Goal: Complete application form: Complete application form

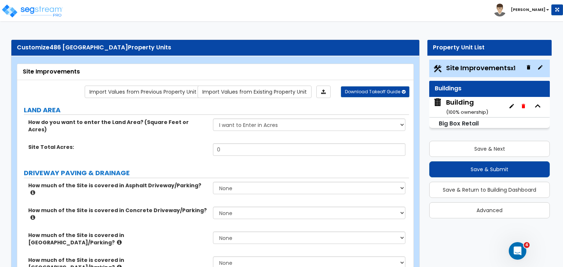
click at [15, 46] on div "Customize 486 [GEOGRAPHIC_DATA] Property Units" at bounding box center [215, 48] width 408 height 16
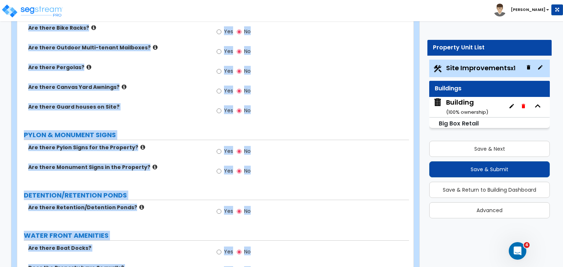
scroll to position [1084, 0]
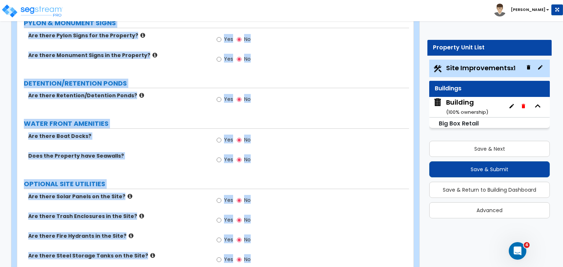
drag, startPoint x: 17, startPoint y: 47, endPoint x: 418, endPoint y: 284, distance: 466.2
copy div "Customize [GEOGRAPHIC_DATA] Property Units Site Improvements Import Values from…"
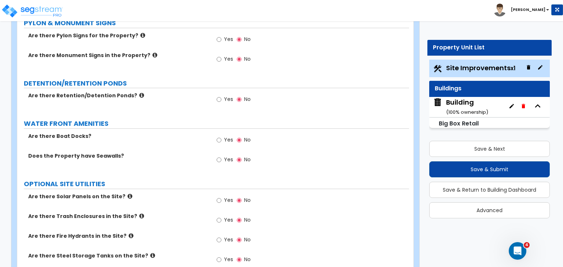
click at [279, 252] on div "Yes No" at bounding box center [311, 262] width 196 height 20
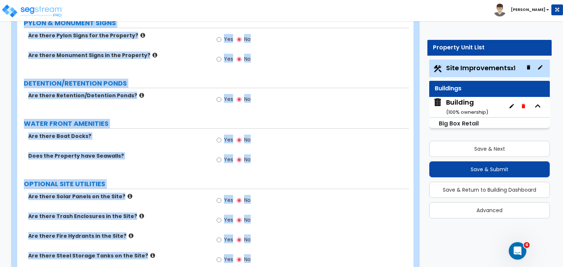
drag, startPoint x: 62, startPoint y: 53, endPoint x: 339, endPoint y: 284, distance: 361.4
copy div "[GEOGRAPHIC_DATA] Property Units Site Improvements Import Values from Previous …"
click at [136, 152] on div "Does the Property have Seawalls? Yes No" at bounding box center [212, 162] width 391 height 20
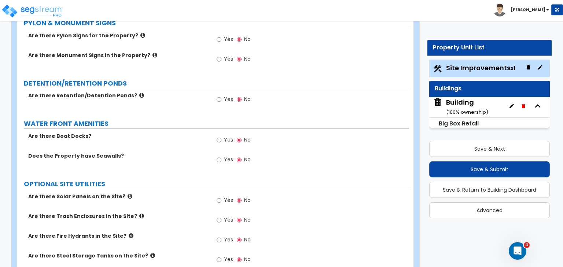
click at [156, 152] on div "Does the Property have Seawalls? Yes No" at bounding box center [212, 162] width 391 height 20
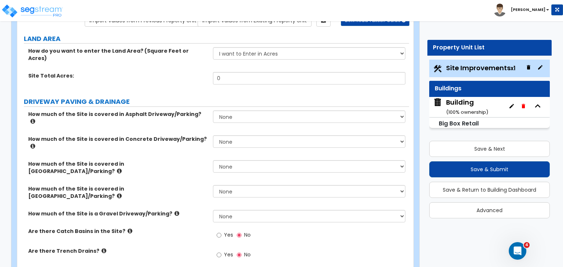
scroll to position [72, 0]
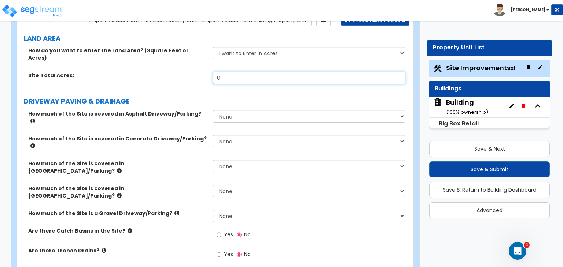
click at [230, 72] on input "0" at bounding box center [309, 78] width 192 height 12
type input ".9"
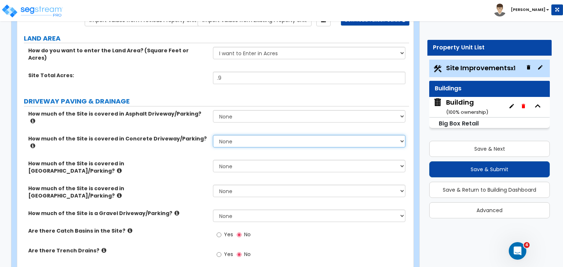
click at [235, 135] on select "None I want to Enter an Approximate Percentage I want to Enter the Square Foota…" at bounding box center [309, 141] width 192 height 12
select select "2"
click at [213, 135] on select "None I want to Enter an Approximate Percentage I want to Enter the Square Foota…" at bounding box center [309, 141] width 192 height 12
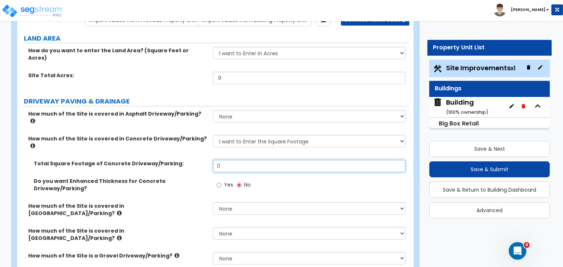
click at [228, 160] on input "0" at bounding box center [309, 166] width 192 height 12
type input "26,000"
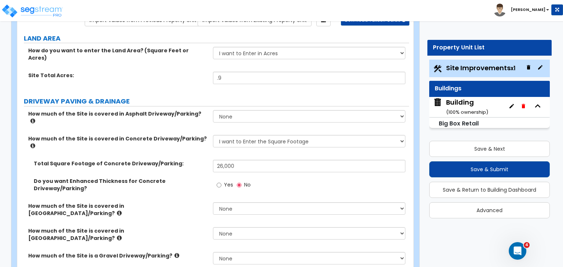
click at [200, 160] on div "Total Square Footage of Concrete Driveway/Parking: 26,000" at bounding box center [212, 169] width 391 height 18
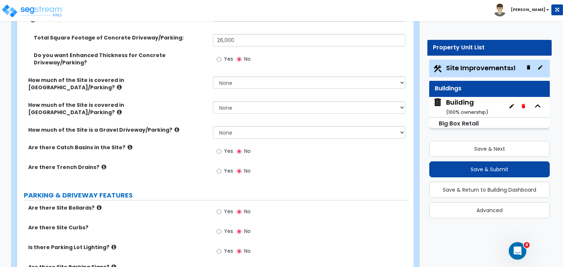
scroll to position [198, 0]
click at [219, 207] on input "Yes" at bounding box center [218, 211] width 5 height 8
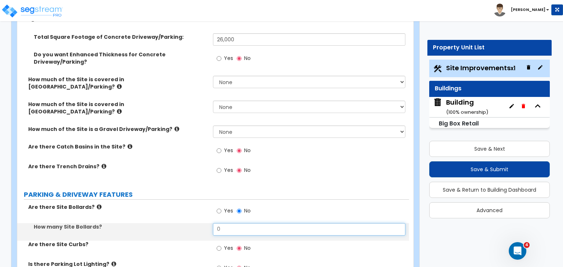
click at [234, 223] on input "0" at bounding box center [309, 229] width 192 height 12
type input "6"
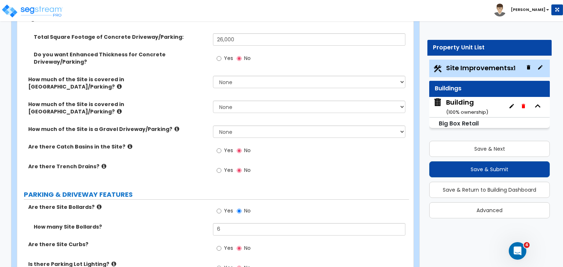
click at [197, 223] on div "How many Site Bollards? 6" at bounding box center [212, 232] width 391 height 18
click at [217, 245] on input "Yes" at bounding box center [218, 249] width 5 height 8
click at [163, 223] on label "How many Site Bollards?" at bounding box center [121, 226] width 174 height 7
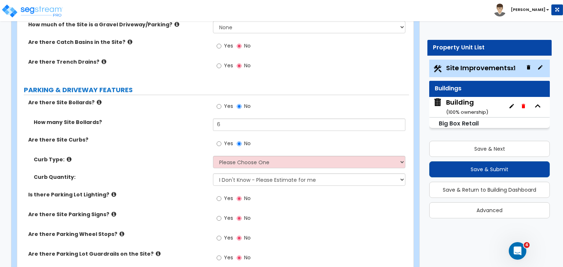
scroll to position [304, 0]
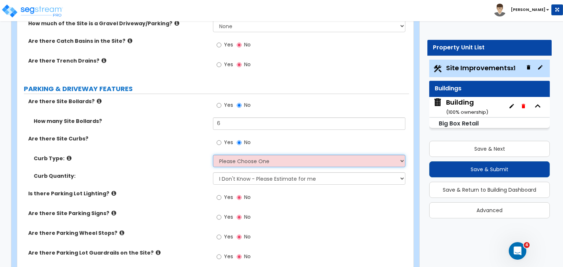
click at [246, 155] on select "Please Choose One Curb (Only) Curb & Gutter Asphalt Berm" at bounding box center [309, 161] width 192 height 12
select select "1"
click at [213, 155] on select "Please Choose One Curb (Only) Curb & Gutter Asphalt Berm" at bounding box center [309, 161] width 192 height 12
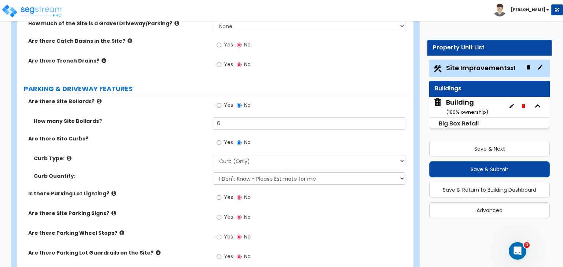
click at [179, 155] on div "Curb Type: Please Choose One Curb (Only) Curb & Gutter Asphalt Berm" at bounding box center [212, 164] width 391 height 18
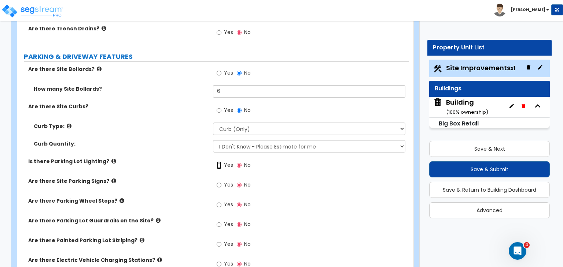
click at [218, 162] on input "Yes" at bounding box center [218, 166] width 5 height 8
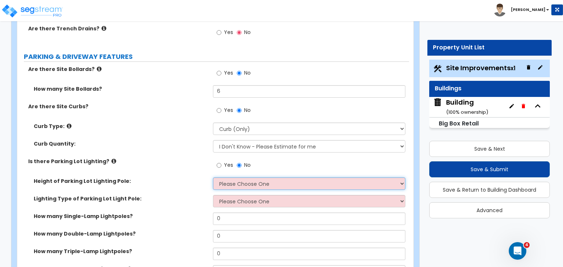
click at [223, 178] on select "Please Choose One 20' high 30' high 40' high" at bounding box center [309, 184] width 192 height 12
select select "1"
click at [213, 178] on select "Please Choose One 20' high 30' high 40' high" at bounding box center [309, 184] width 192 height 12
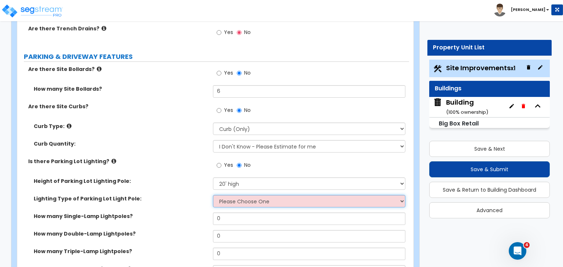
click at [235, 195] on select "Please Choose One LED Metal Halide High Pressure Sodium Please Choose for me" at bounding box center [309, 201] width 192 height 12
select select "4"
click at [213, 195] on select "Please Choose One LED Metal Halide High Pressure Sodium Please Choose for me" at bounding box center [309, 201] width 192 height 12
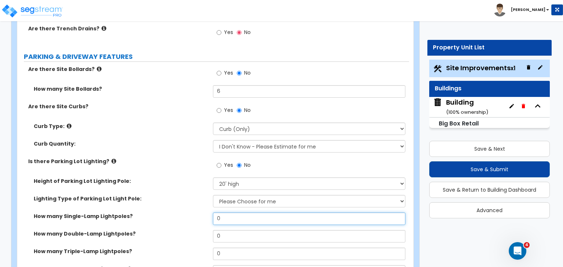
click at [233, 213] on input "0" at bounding box center [309, 219] width 192 height 12
type input "3"
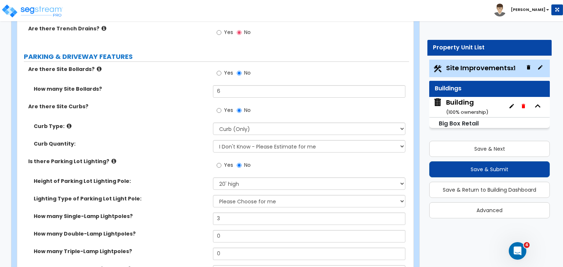
click at [189, 195] on div "Lighting Type of Parking Lot Light Pole: Please Choose One LED Metal Halide Hig…" at bounding box center [212, 204] width 391 height 18
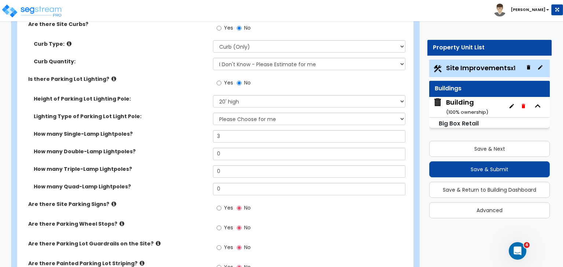
scroll to position [421, 0]
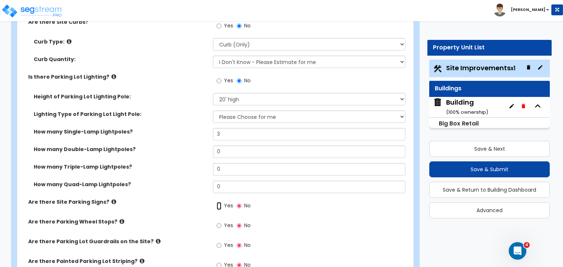
click at [217, 202] on input "Yes" at bounding box center [218, 206] width 5 height 8
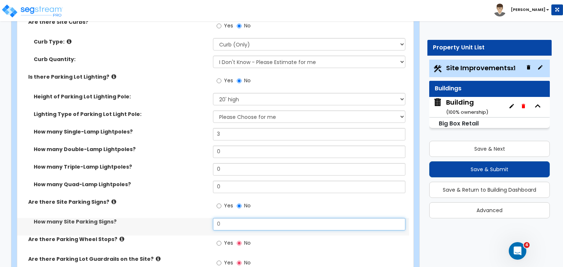
click at [226, 218] on input "0" at bounding box center [309, 224] width 192 height 12
type input "4"
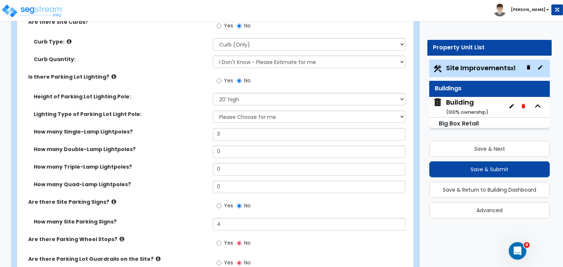
click at [200, 218] on label "How many Site Parking Signs?" at bounding box center [121, 221] width 174 height 7
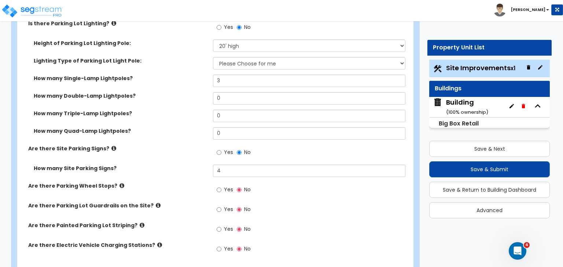
scroll to position [489, 0]
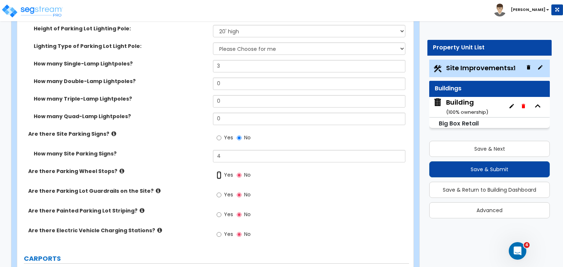
click at [218, 171] on input "Yes" at bounding box center [218, 175] width 5 height 8
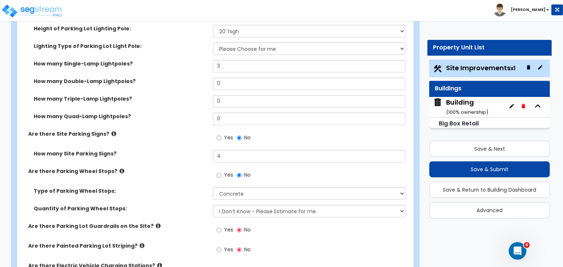
click at [196, 205] on label "Quantity of Parking Wheel Stops:" at bounding box center [121, 208] width 174 height 7
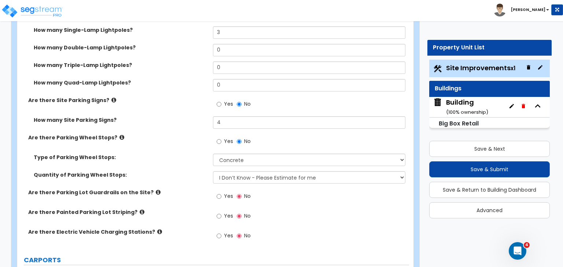
scroll to position [536, 0]
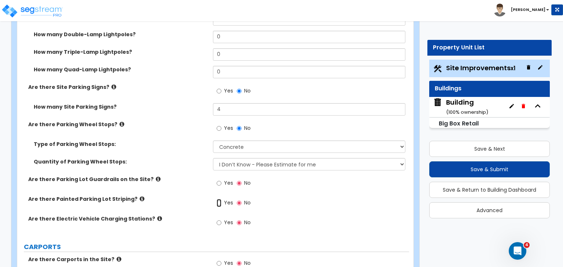
click at [218, 199] on input "Yes" at bounding box center [218, 203] width 5 height 8
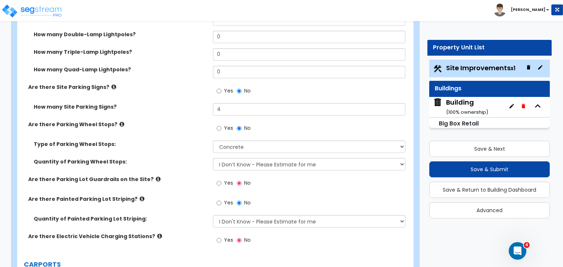
click at [198, 215] on label "Quantity of Painted Parking Lot Striping:" at bounding box center [121, 218] width 174 height 7
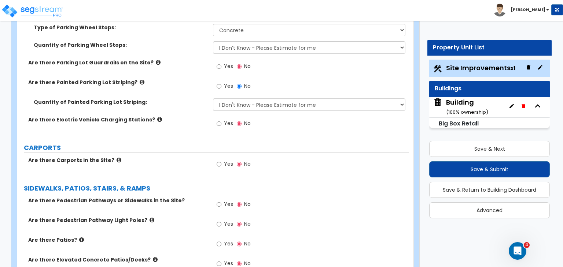
scroll to position [653, 0]
click at [218, 200] on input "Yes" at bounding box center [218, 204] width 5 height 8
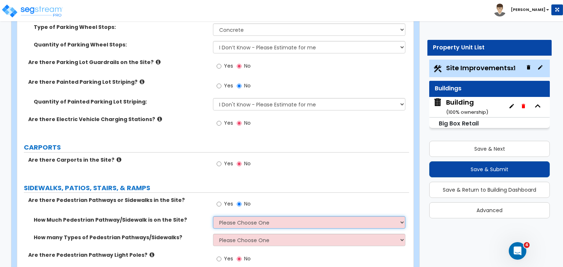
click at [229, 216] on select "Please Choose One I Don't Know, Please Estimate For Me Enter Linear Footage" at bounding box center [309, 222] width 192 height 12
select select "2"
click at [213, 216] on select "Please Choose One I Don't Know, Please Estimate For Me Enter Linear Footage" at bounding box center [309, 222] width 192 height 12
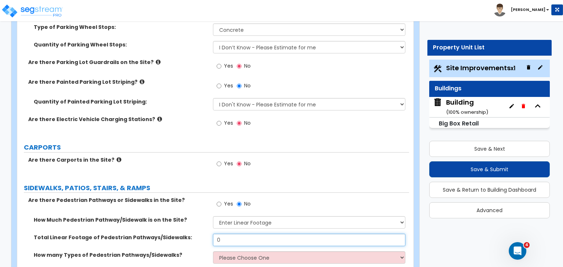
click at [229, 234] on input "0" at bounding box center [309, 240] width 192 height 12
type input "80"
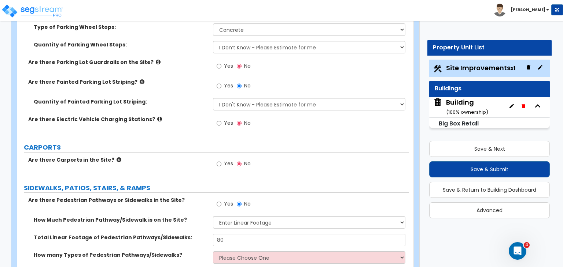
click at [192, 234] on label "Total Linear Footage of Pedestrian Pathways/Sidewalks:" at bounding box center [121, 237] width 174 height 7
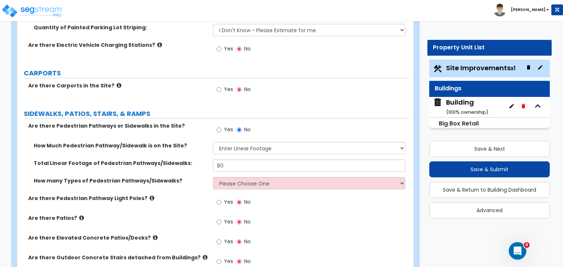
scroll to position [731, 0]
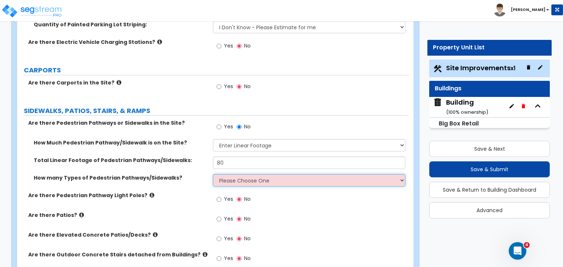
click at [234, 174] on select "Please Choose One 1 2 3" at bounding box center [309, 180] width 192 height 12
select select "1"
click at [213, 174] on select "Please Choose One 1 2 3" at bounding box center [309, 180] width 192 height 12
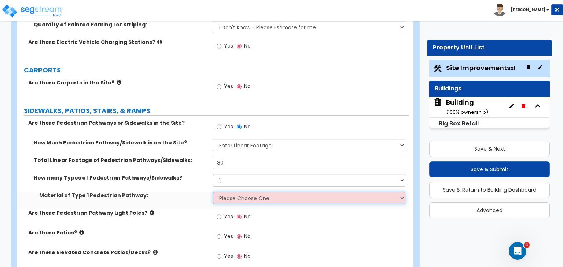
click at [238, 192] on select "Please Choose One Bare Concrete Stamped Concrete Brick Pavers Stone Pavers Wood…" at bounding box center [309, 198] width 192 height 12
select select "2"
click at [213, 192] on select "Please Choose One Bare Concrete Stamped Concrete Brick Pavers Stone Pavers Wood…" at bounding box center [309, 198] width 192 height 12
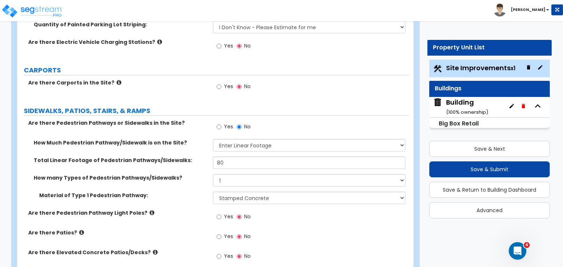
click at [184, 209] on label "Are there Pedestrian Pathway Light Poles?" at bounding box center [117, 212] width 179 height 7
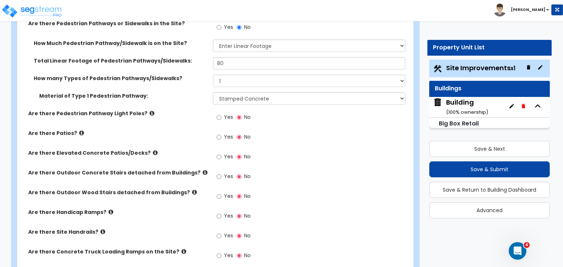
scroll to position [836, 0]
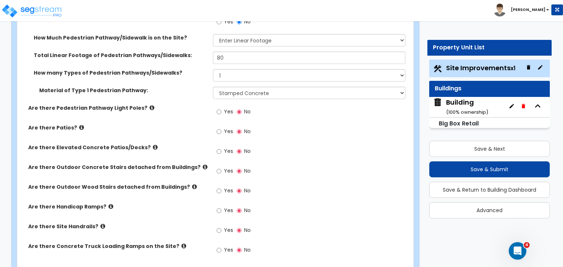
click at [194, 203] on div "Are there Handicap Ramps? Yes No" at bounding box center [212, 213] width 391 height 20
click at [184, 203] on div "Are there Handicap Ramps? Yes No" at bounding box center [212, 213] width 391 height 20
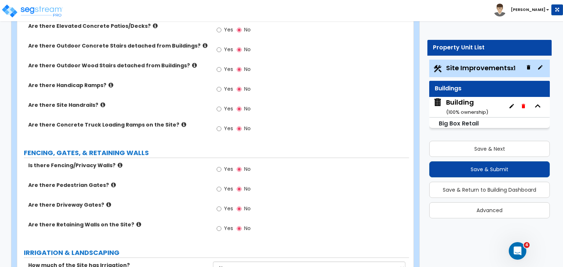
scroll to position [958, 0]
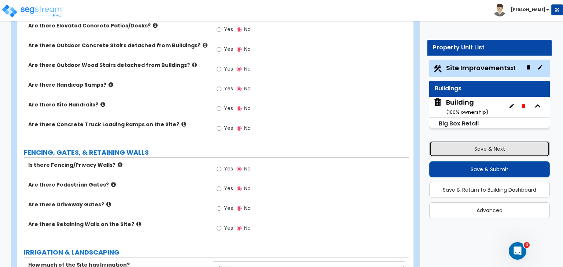
click at [446, 144] on button "Save & Next" at bounding box center [489, 149] width 120 height 16
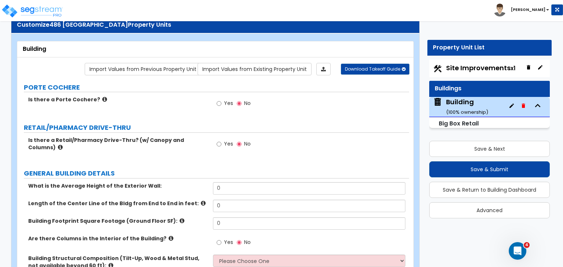
scroll to position [17, 0]
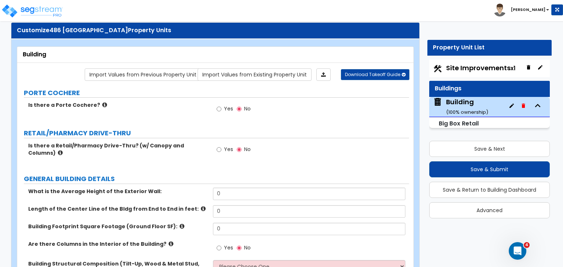
click at [17, 28] on div "Customize 486 [GEOGRAPHIC_DATA] Property Units" at bounding box center [215, 30] width 397 height 8
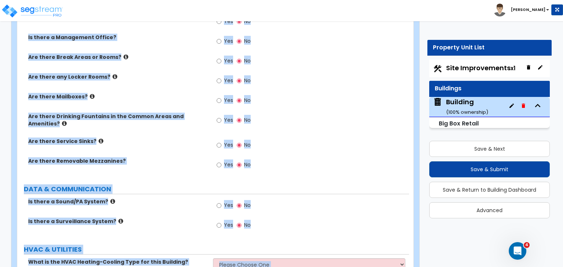
scroll to position [1702, 0]
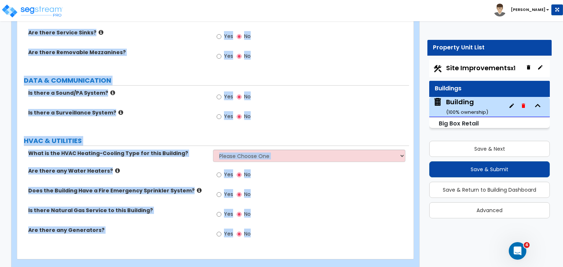
drag, startPoint x: 127, startPoint y: 30, endPoint x: 475, endPoint y: 284, distance: 431.4
copy div "Units Building Import Values from Previous Property Unit Import Values from Exi…"
click at [167, 109] on label "Is there a Surveillance System?" at bounding box center [117, 112] width 179 height 7
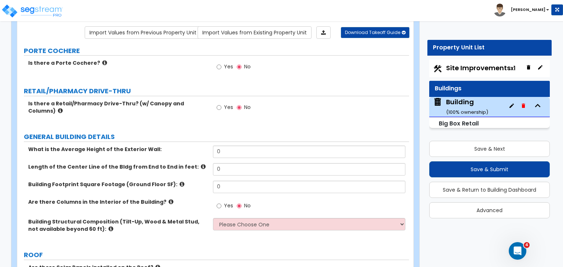
scroll to position [60, 0]
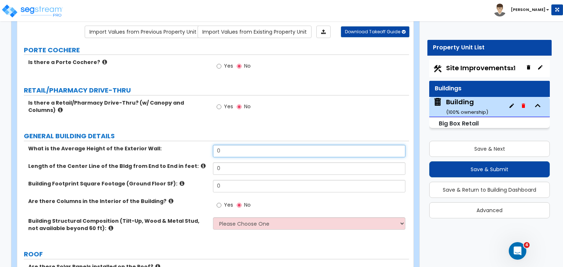
click at [231, 150] on input "0" at bounding box center [309, 151] width 192 height 12
type input "18"
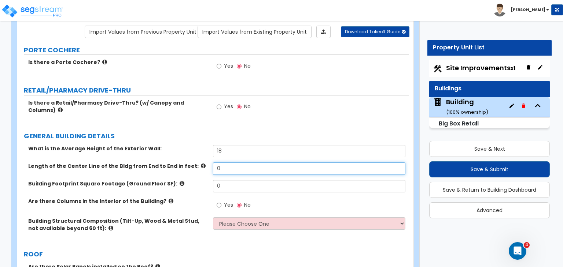
click at [239, 165] on input "0" at bounding box center [309, 169] width 192 height 12
type input "88"
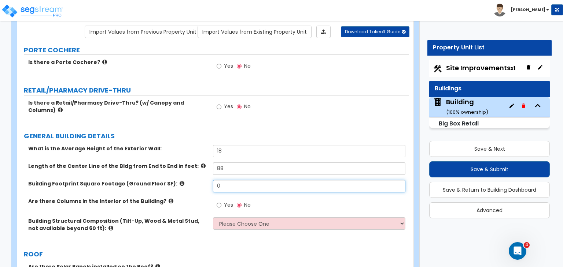
click at [234, 186] on input "0" at bounding box center [309, 186] width 192 height 12
type input "6,889"
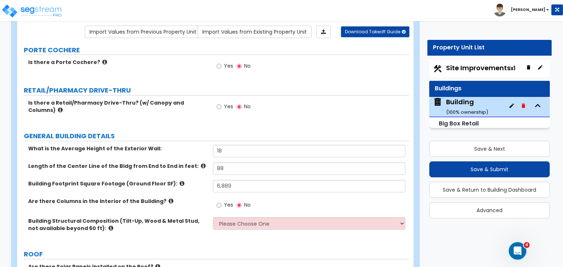
click at [200, 198] on label "Are there Columns in the Interior of the Building?" at bounding box center [117, 201] width 179 height 7
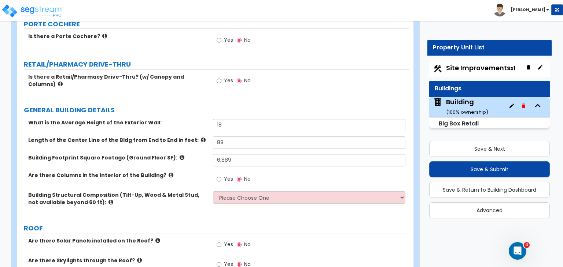
scroll to position [89, 0]
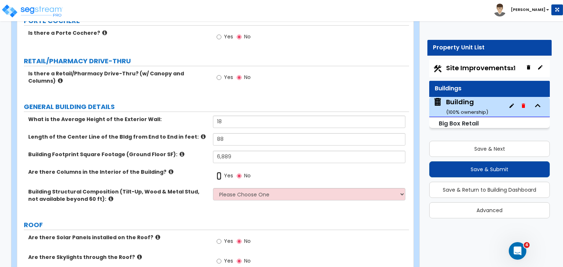
click at [217, 175] on input "Yes" at bounding box center [218, 176] width 5 height 8
radio input "true"
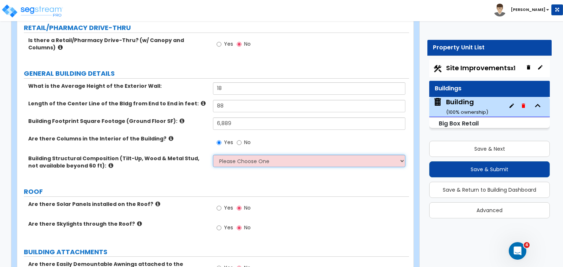
click at [228, 157] on select "Please Choose One Pre-Engineered Metal Building Tilt-up Wall Construction Reinf…" at bounding box center [309, 161] width 192 height 12
select select "1"
click at [213, 155] on select "Please Choose One Pre-Engineered Metal Building Tilt-up Wall Construction Reinf…" at bounding box center [309, 161] width 192 height 12
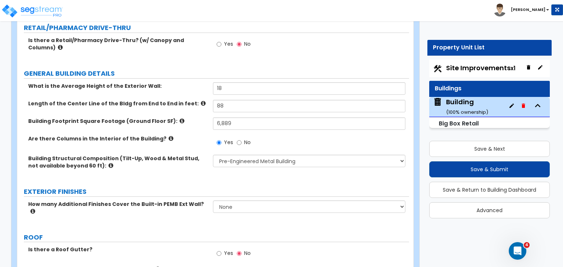
click at [191, 177] on div "Building Structural Composition (Tilt-Up, Wood & Metal Stud, not available beyo…" at bounding box center [212, 167] width 391 height 25
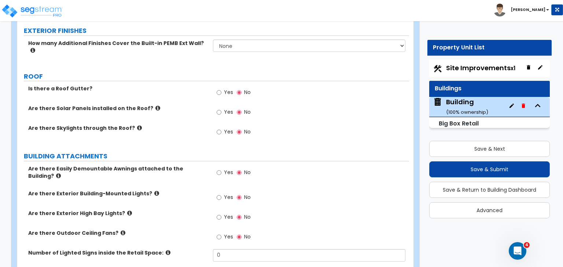
scroll to position [284, 0]
click at [220, 88] on input "Yes" at bounding box center [218, 92] width 5 height 8
radio input "true"
click at [218, 168] on input "Yes" at bounding box center [218, 172] width 5 height 8
radio input "true"
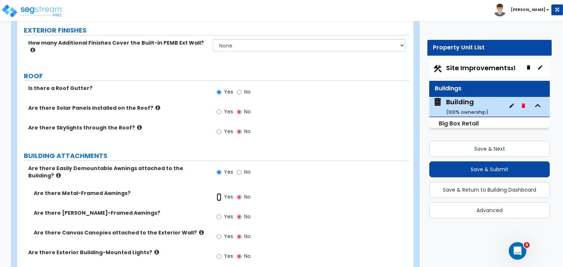
click at [218, 193] on input "Yes" at bounding box center [218, 197] width 5 height 8
radio input "true"
click at [218, 193] on input "Yes" at bounding box center [218, 197] width 5 height 8
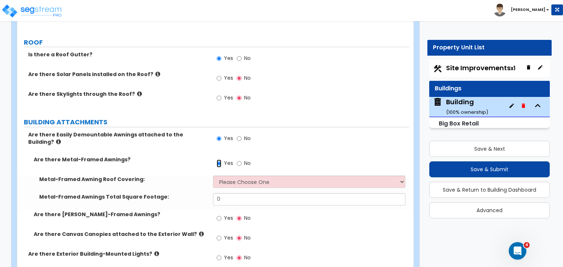
scroll to position [319, 0]
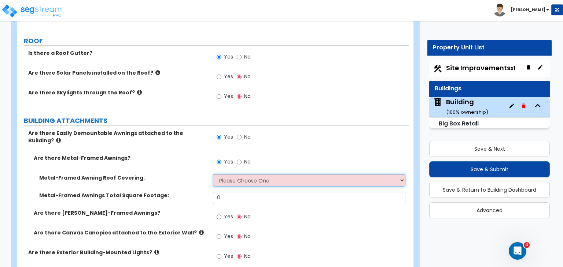
click at [231, 174] on select "Please Choose One Plastic Metal Glass" at bounding box center [309, 180] width 192 height 12
select select "2"
click at [213, 174] on select "Please Choose One Plastic Metal Glass" at bounding box center [309, 180] width 192 height 12
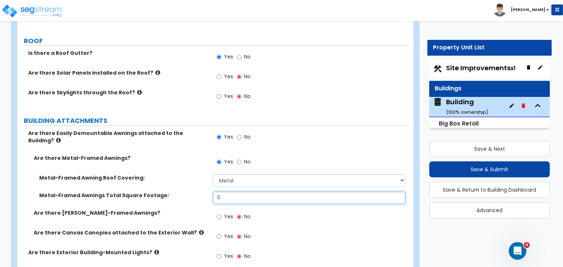
click at [229, 192] on input "0" at bounding box center [309, 198] width 192 height 12
click at [231, 192] on input "0" at bounding box center [309, 198] width 192 height 12
type input "352"
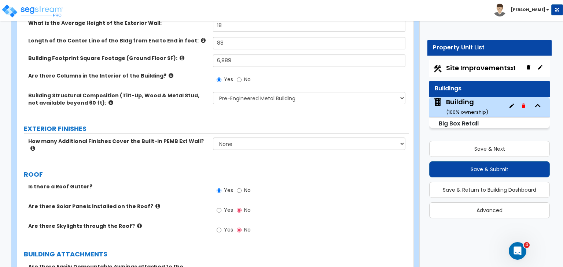
scroll to position [186, 0]
click at [272, 249] on label "BUILDING ATTACHMENTS" at bounding box center [216, 254] width 385 height 10
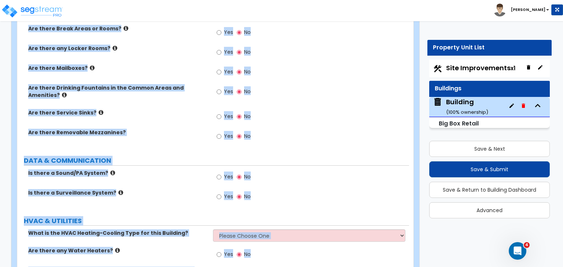
scroll to position [1855, 0]
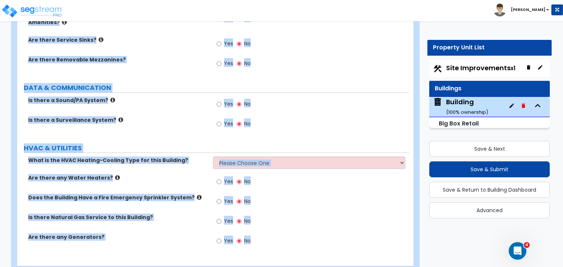
drag, startPoint x: 119, startPoint y: 50, endPoint x: 333, endPoint y: 284, distance: 316.5
copy div "rty Units Building Import Values from Previous Property Unit Import Values from…"
